Goal: Find specific page/section: Find specific page/section

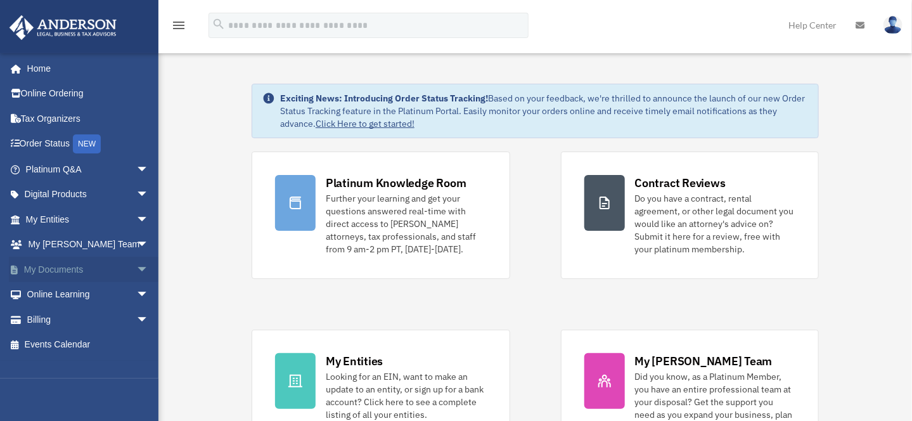
click at [56, 262] on link "My Documents arrow_drop_down" at bounding box center [88, 269] width 159 height 25
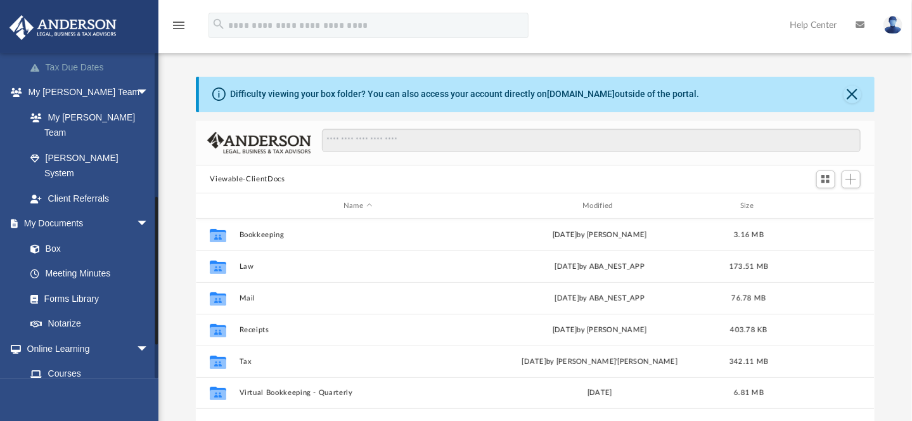
scroll to position [317, 0]
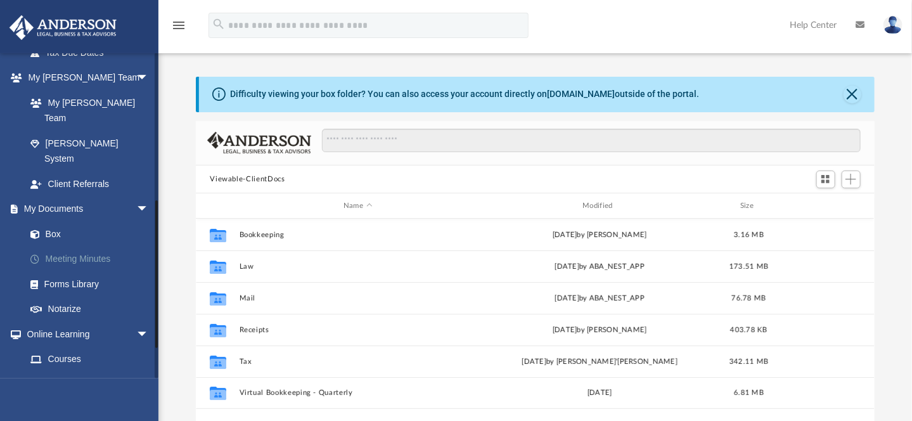
click at [100, 247] on link "Meeting Minutes" at bounding box center [93, 259] width 150 height 25
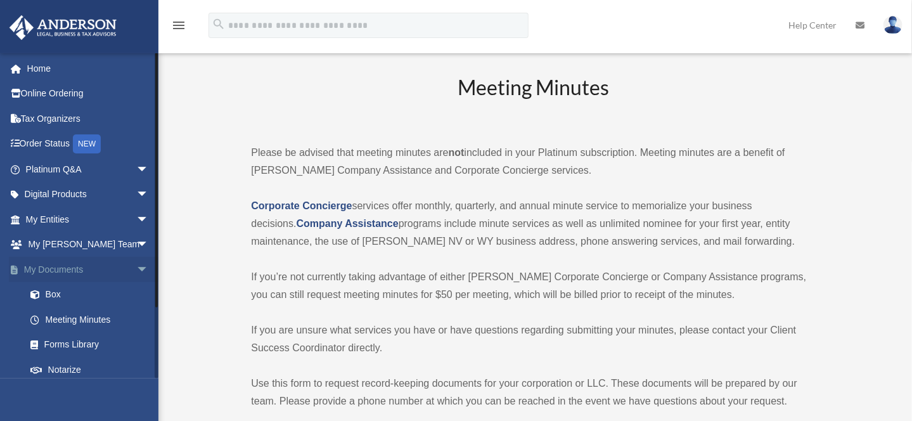
click at [74, 268] on link "My Documents arrow_drop_down" at bounding box center [88, 269] width 159 height 25
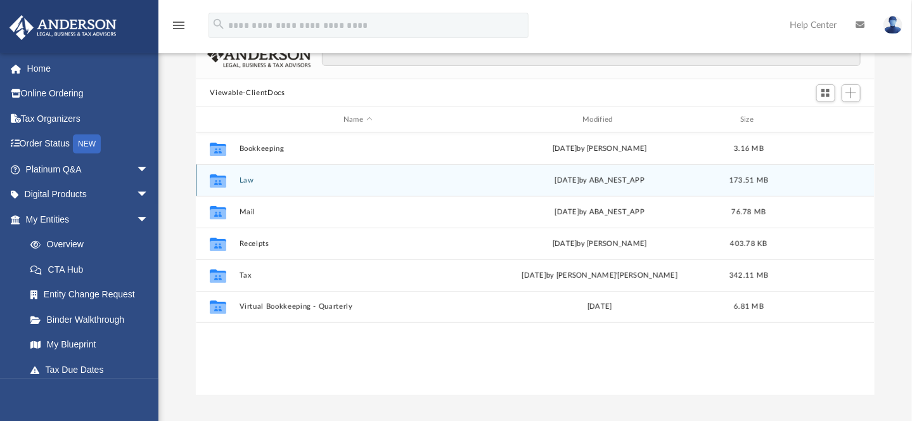
scroll to position [63, 0]
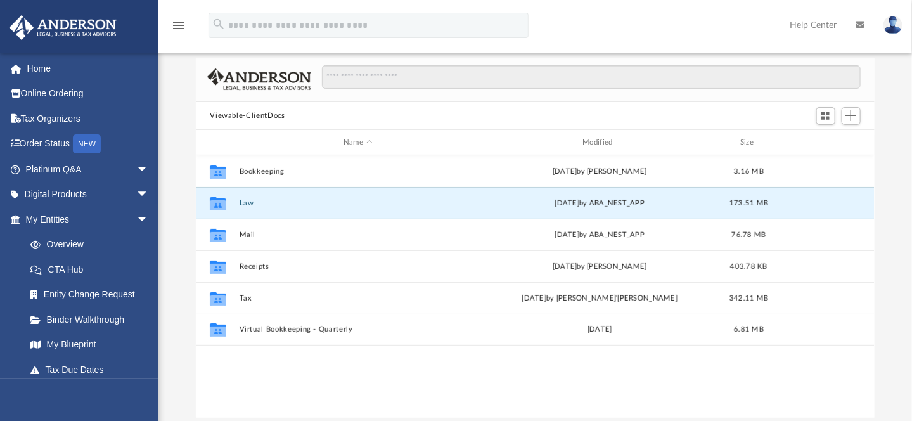
click at [251, 202] on button "Law" at bounding box center [358, 203] width 236 height 8
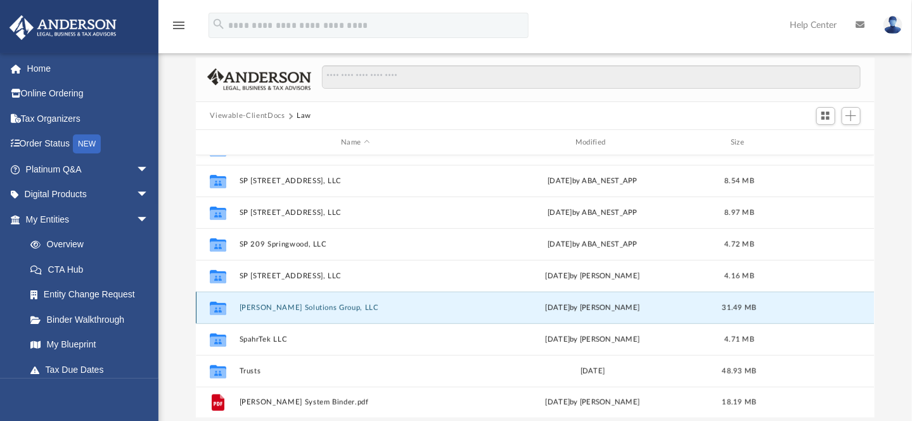
scroll to position [339, 0]
click at [302, 305] on div "Collaborated Folder 1833 Olive Pine Way, LLC Wed Apr 24 2024 by ABA_NEST_APP 1.…" at bounding box center [535, 286] width 678 height 263
click at [294, 307] on button "Spahr Solutions Group, LLC" at bounding box center [356, 308] width 232 height 8
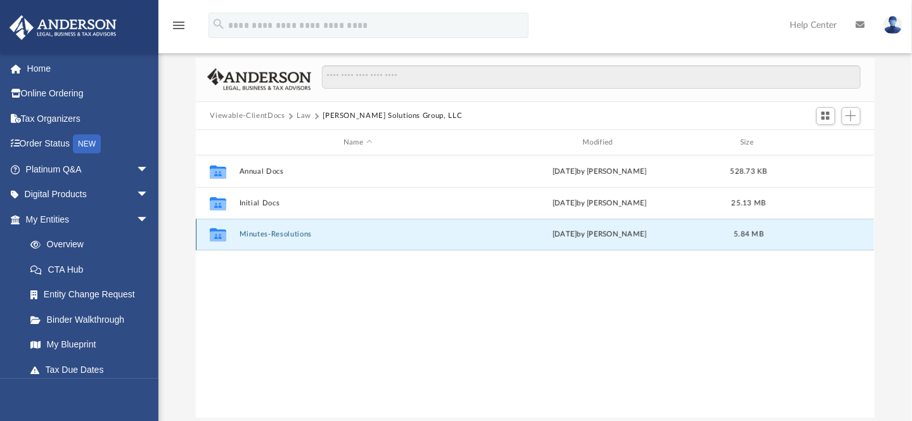
click at [289, 235] on button "Minutes-Resolutions" at bounding box center [358, 234] width 236 height 8
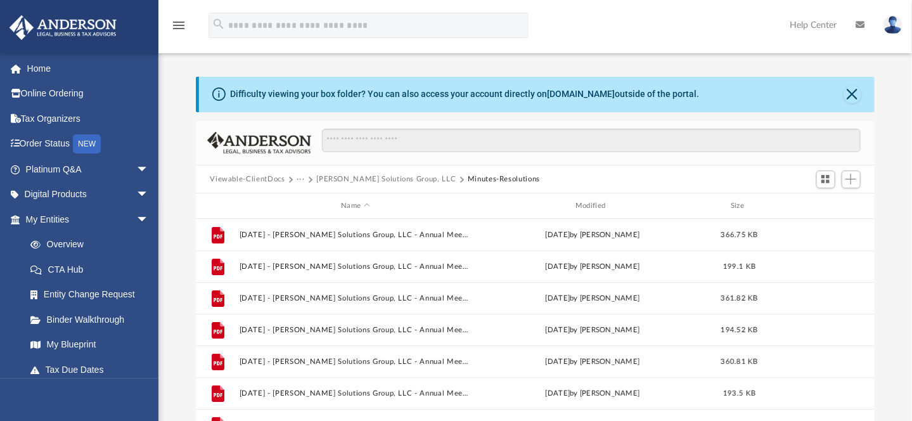
click at [330, 179] on button "Spahr Solutions Group, LLC" at bounding box center [385, 179] width 139 height 11
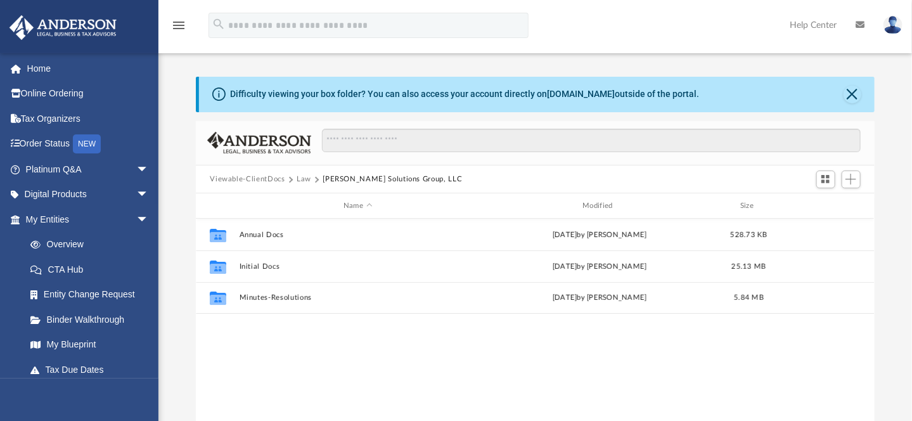
click at [271, 177] on button "Viewable-ClientDocs" at bounding box center [247, 179] width 75 height 11
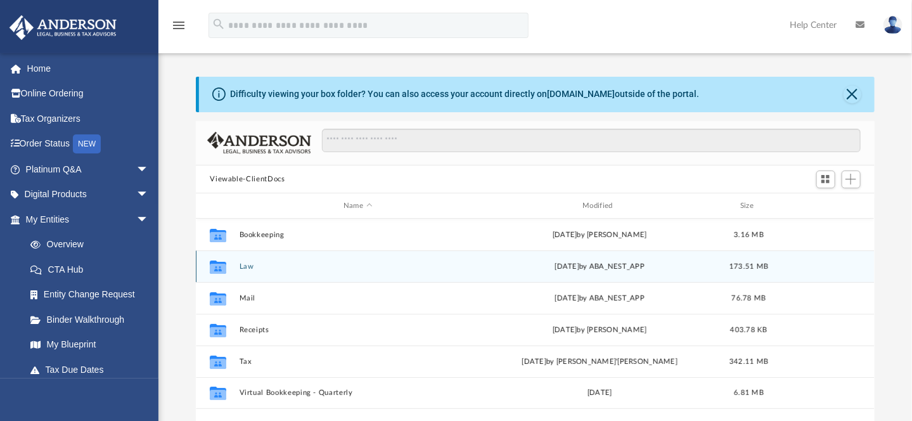
click at [246, 262] on button "Law" at bounding box center [358, 266] width 236 height 8
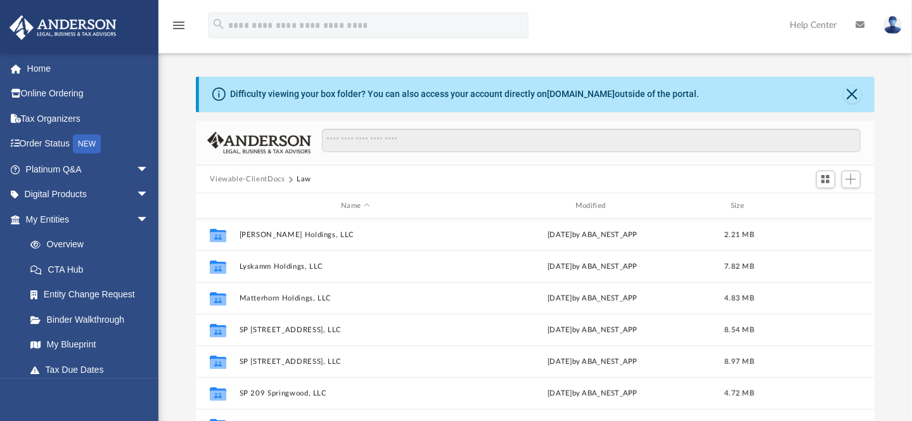
scroll to position [317, 0]
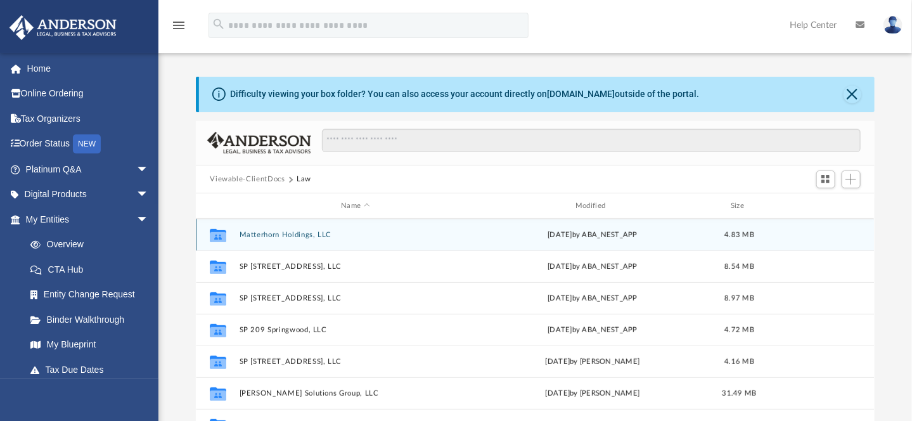
click at [299, 237] on button "Matterhorn Holdings, LLC" at bounding box center [356, 235] width 232 height 8
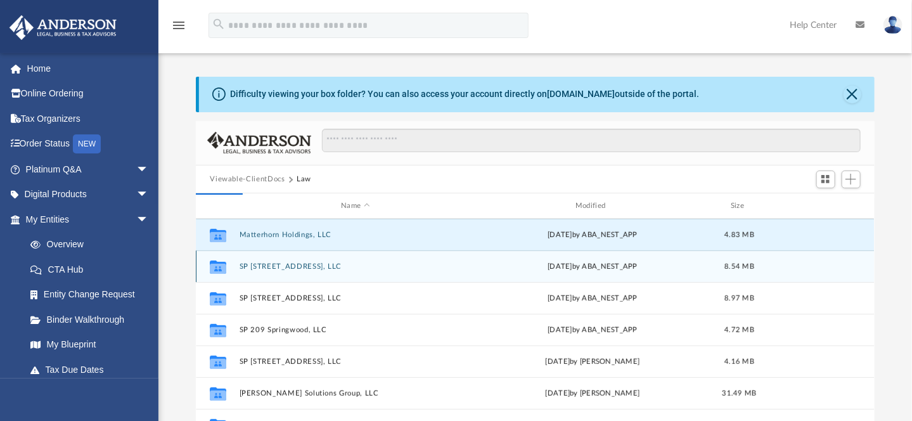
scroll to position [0, 0]
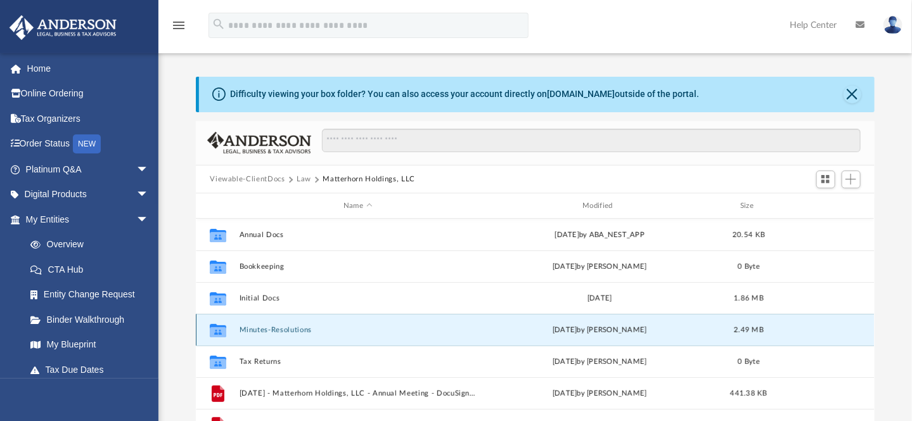
click at [282, 330] on button "Minutes-Resolutions" at bounding box center [358, 330] width 236 height 8
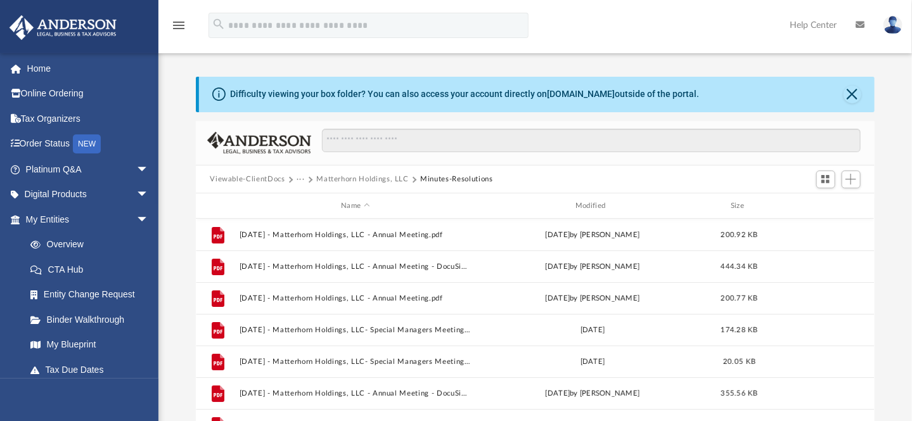
click at [333, 178] on button "Matterhorn Holdings, LLC" at bounding box center [362, 179] width 93 height 11
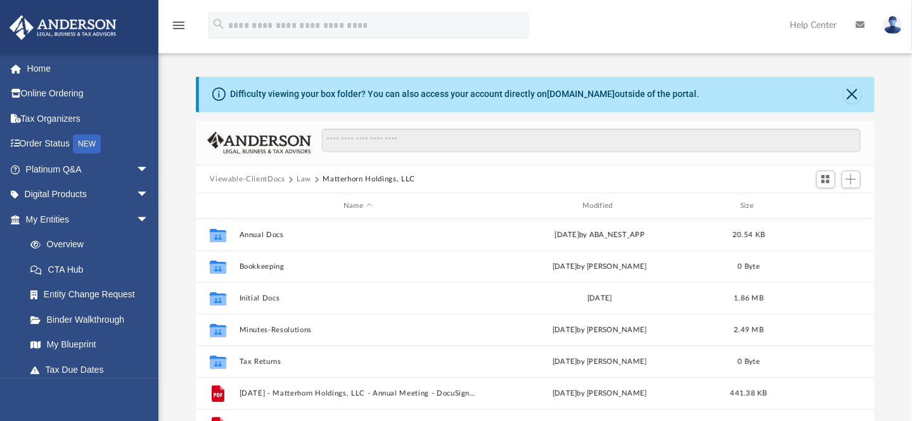
click at [302, 179] on button "Law" at bounding box center [304, 179] width 15 height 11
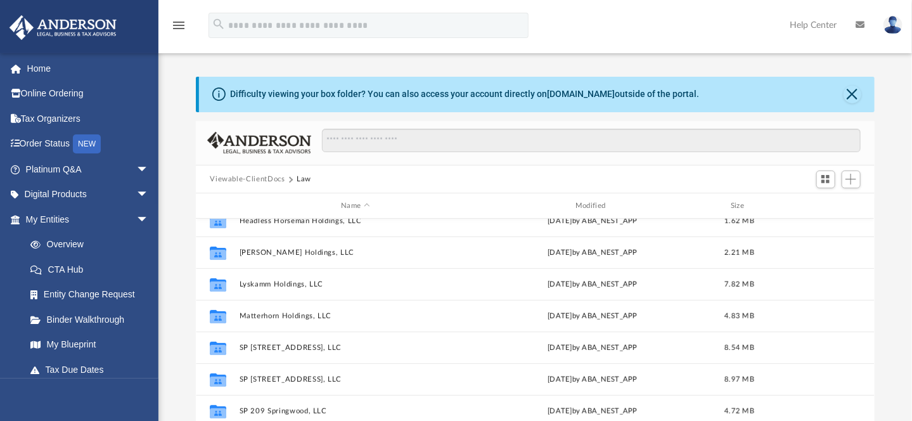
scroll to position [254, 0]
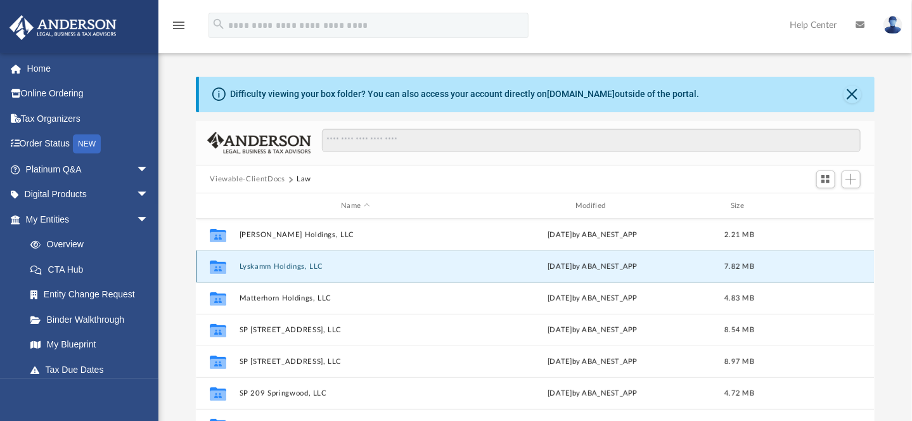
click at [274, 267] on button "Lyskamm Holdings, LLC" at bounding box center [356, 266] width 232 height 8
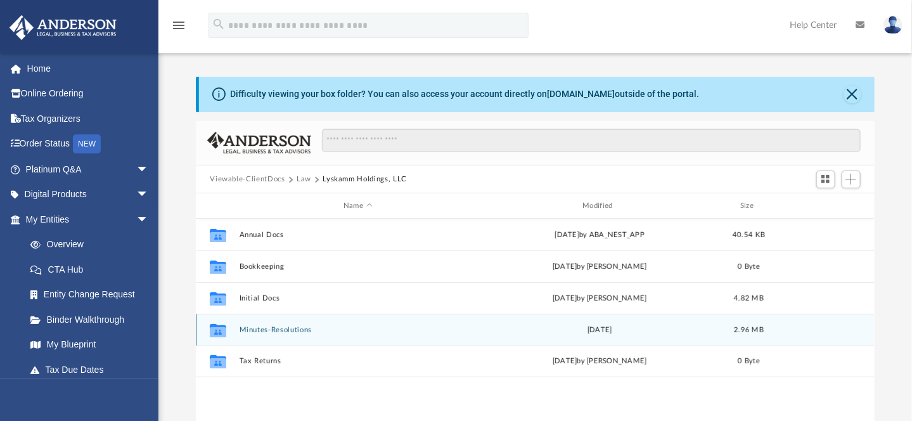
click at [294, 328] on button "Minutes-Resolutions" at bounding box center [358, 330] width 236 height 8
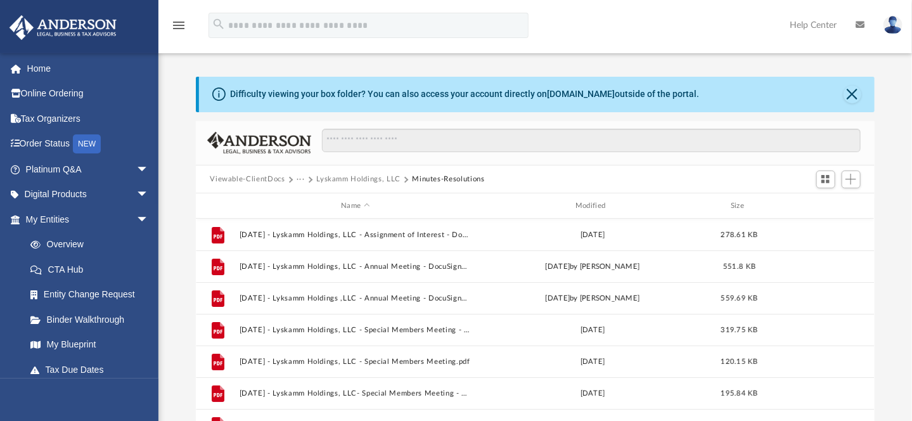
click at [333, 178] on button "Lyskamm Holdings, LLC" at bounding box center [358, 179] width 84 height 11
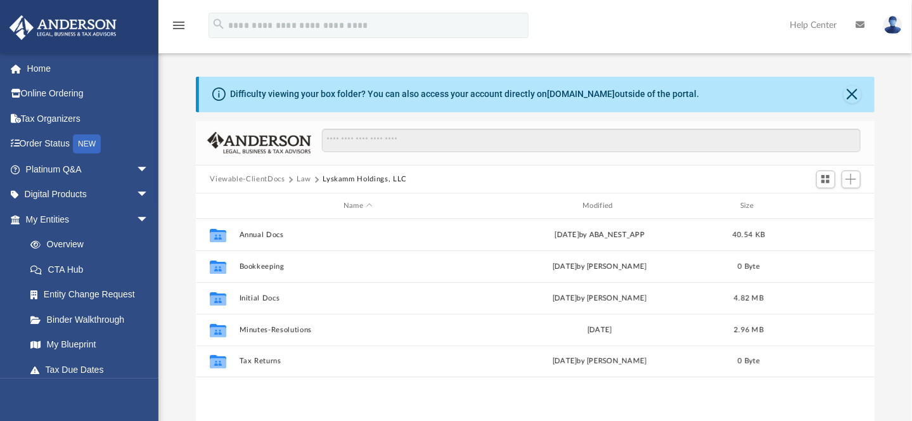
click at [300, 181] on button "Law" at bounding box center [304, 179] width 15 height 11
